Goal: Find specific page/section: Find specific page/section

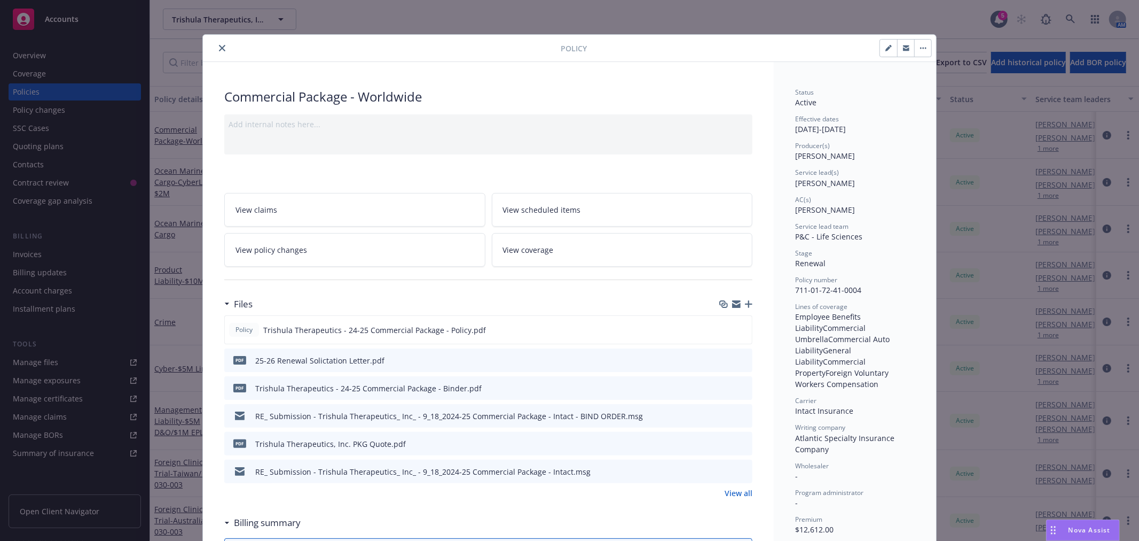
scroll to position [32, 0]
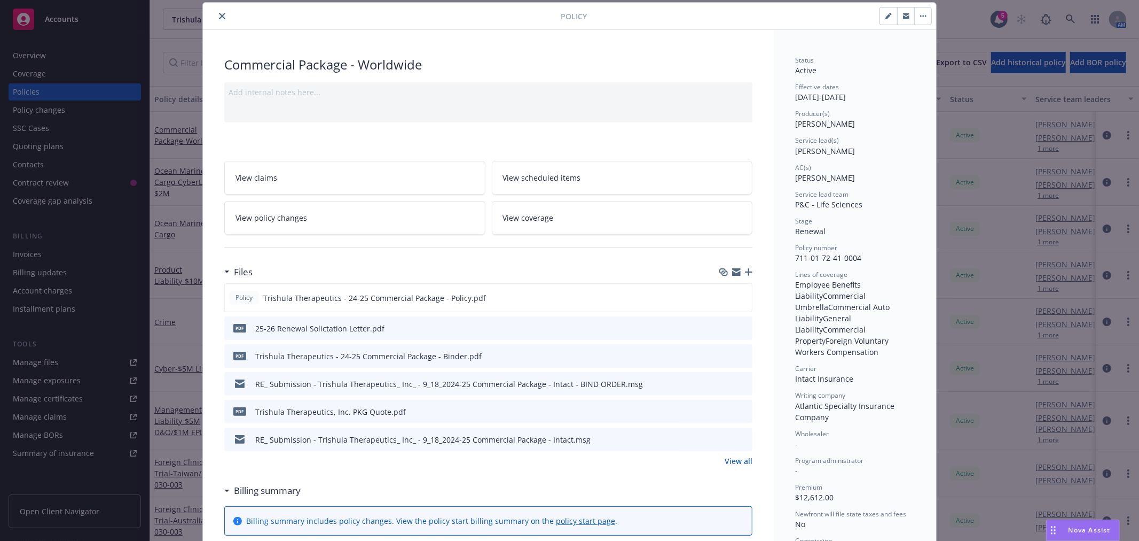
click at [219, 16] on icon "close" at bounding box center [222, 16] width 6 height 6
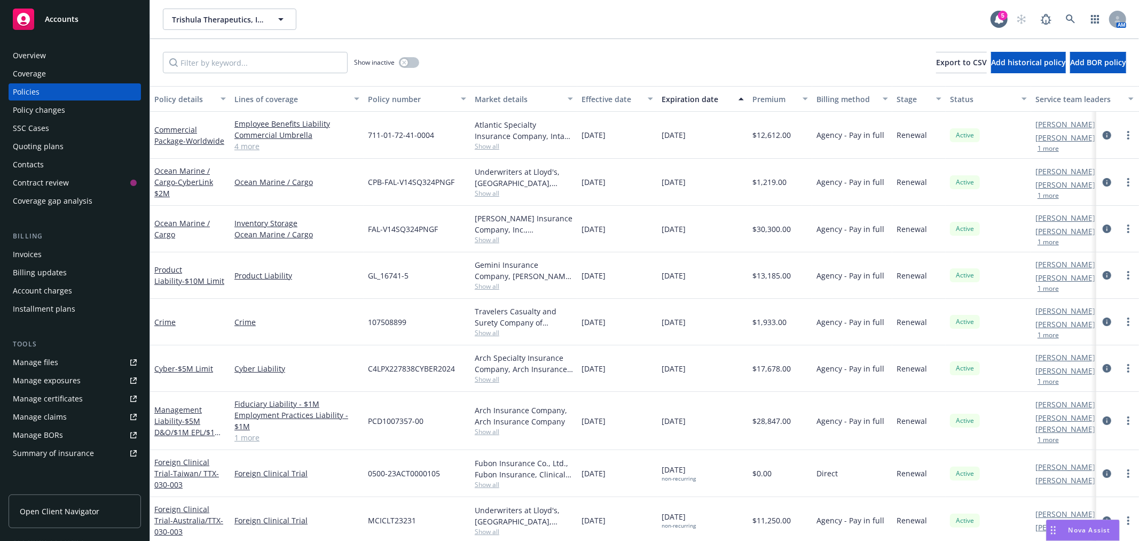
click at [194, 31] on div "Trishula Therapeutics, Inc. Trishula Therapeutics, Inc. 5 AM" at bounding box center [644, 19] width 989 height 38
click at [194, 28] on span "Trishula Therapeutics, Inc." at bounding box center [223, 23] width 96 height 11
click at [515, 14] on div "Trishula Therapeutics, Inc. Trishula Therapeutics, Inc. Trishula Therapeutics, …" at bounding box center [577, 19] width 828 height 21
click at [248, 14] on span "Trishula Therapeutics, Inc." at bounding box center [218, 19] width 92 height 11
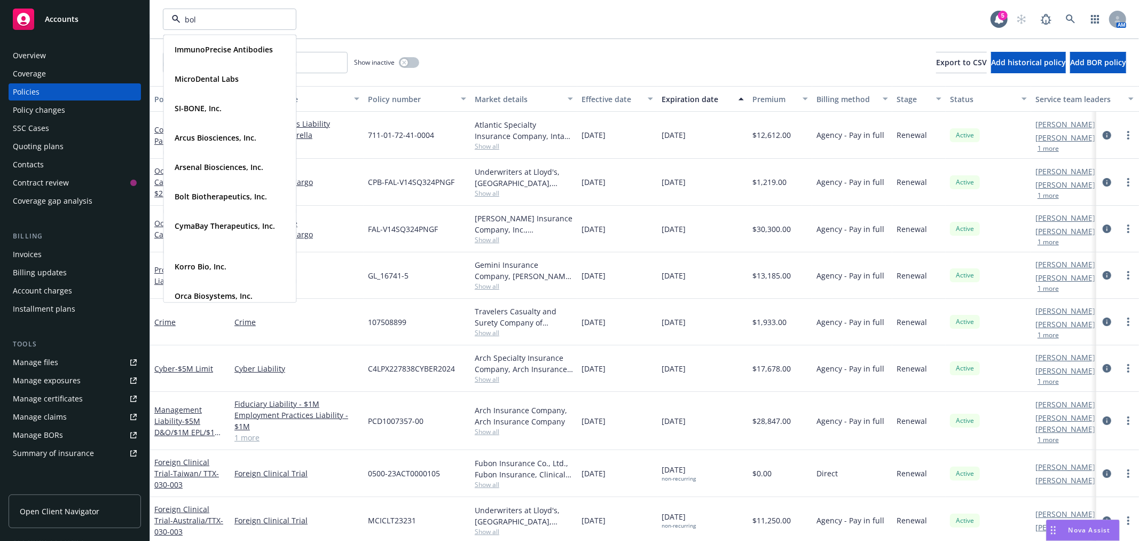
type input "bolt"
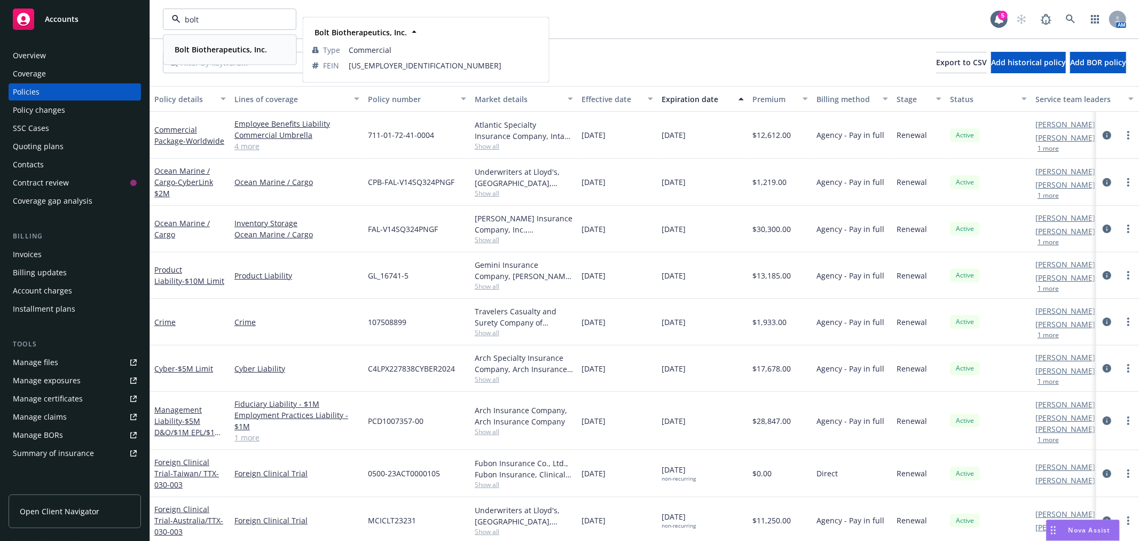
click at [249, 44] on strong "Bolt Biotherapeutics, Inc." at bounding box center [221, 49] width 92 height 10
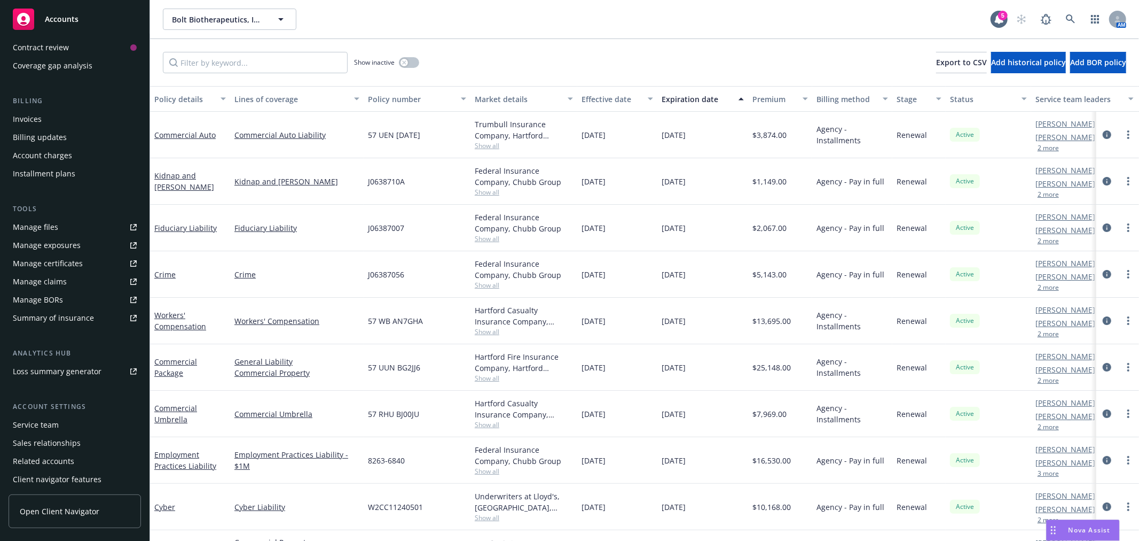
scroll to position [155, 0]
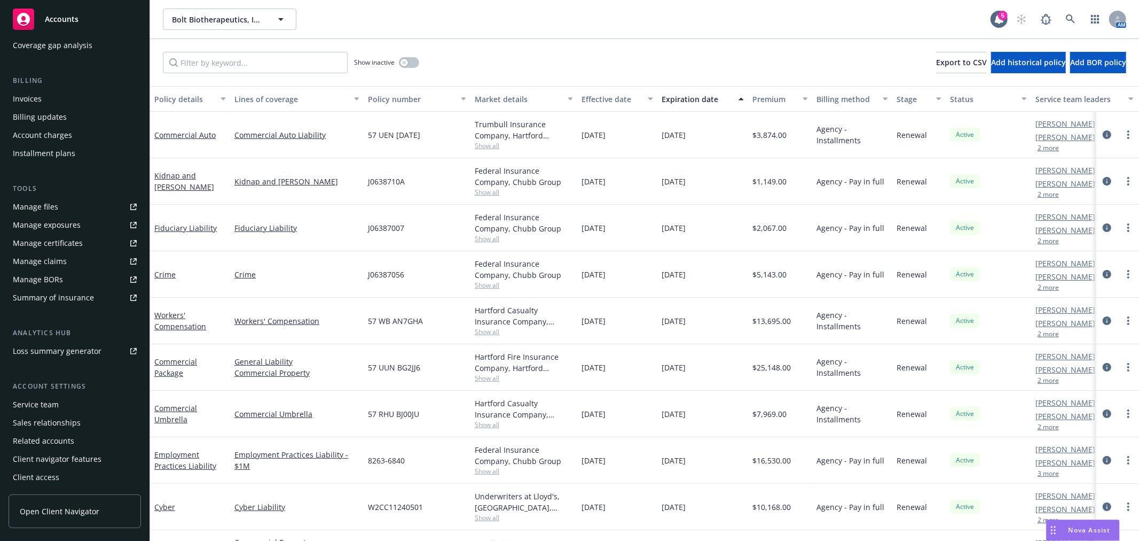
drag, startPoint x: 51, startPoint y: 402, endPoint x: 59, endPoint y: 398, distance: 8.6
click at [51, 402] on div "Service team" at bounding box center [36, 404] width 46 height 17
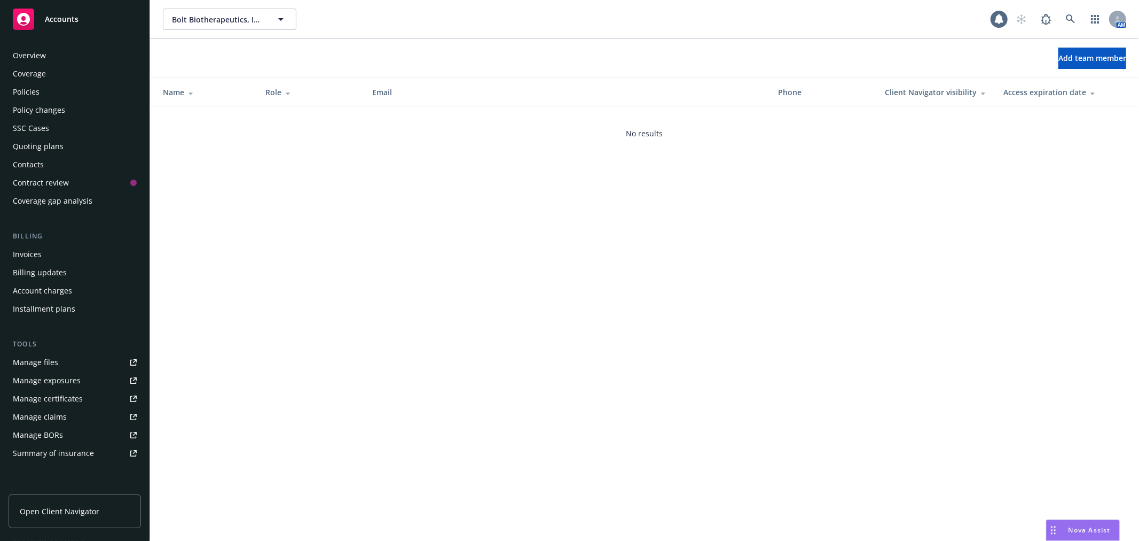
scroll to position [155, 0]
